Goal: Information Seeking & Learning: Learn about a topic

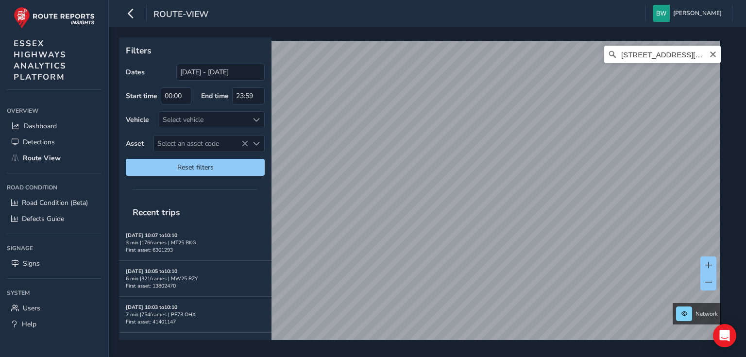
click at [235, 107] on div "Filters Dates [DATE] - [DATE] Start time 00:00 End time 23:59 Vehicle Select ve…" at bounding box center [424, 188] width 610 height 303
